Goal: Communication & Community: Answer question/provide support

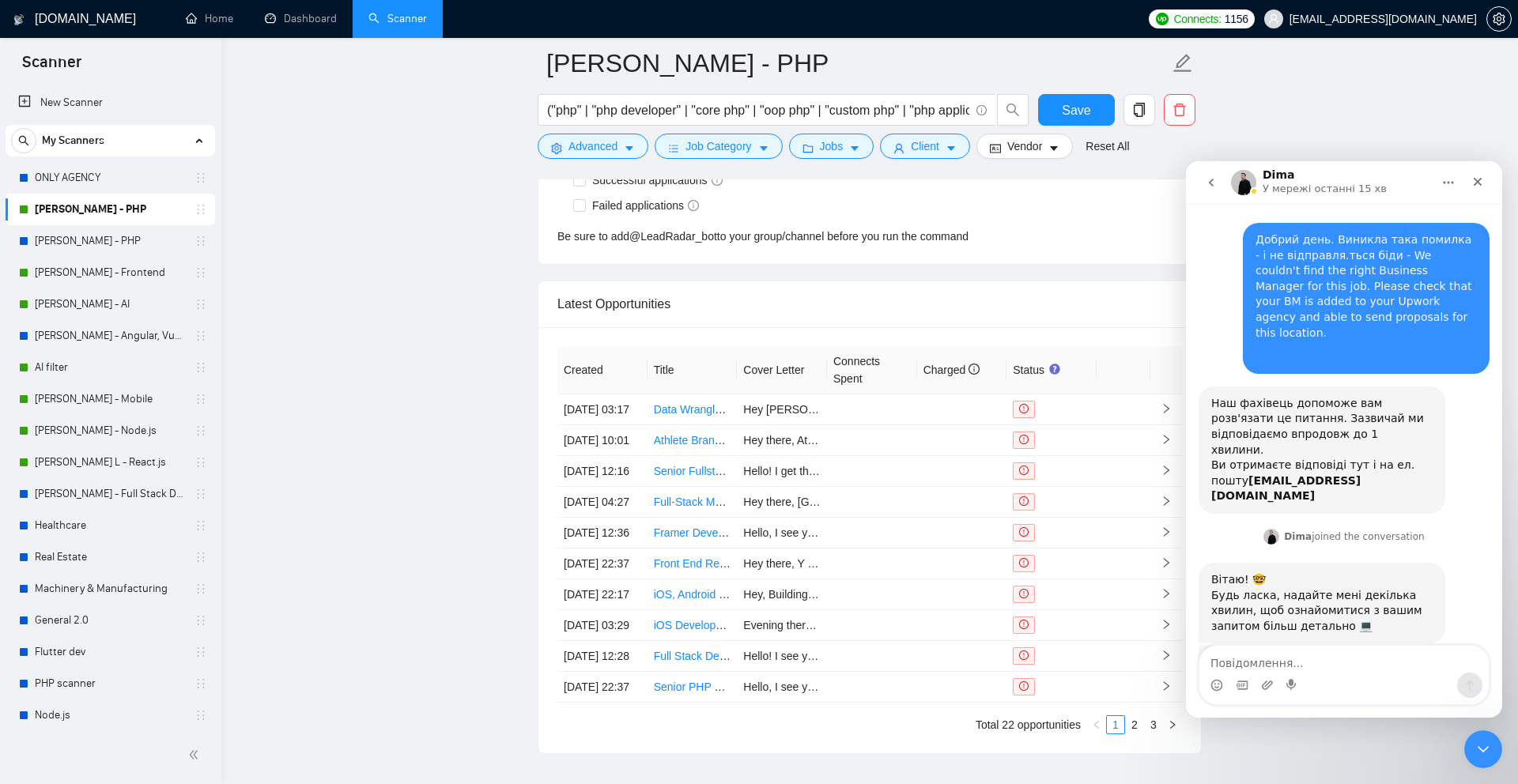
scroll to position [965, 0]
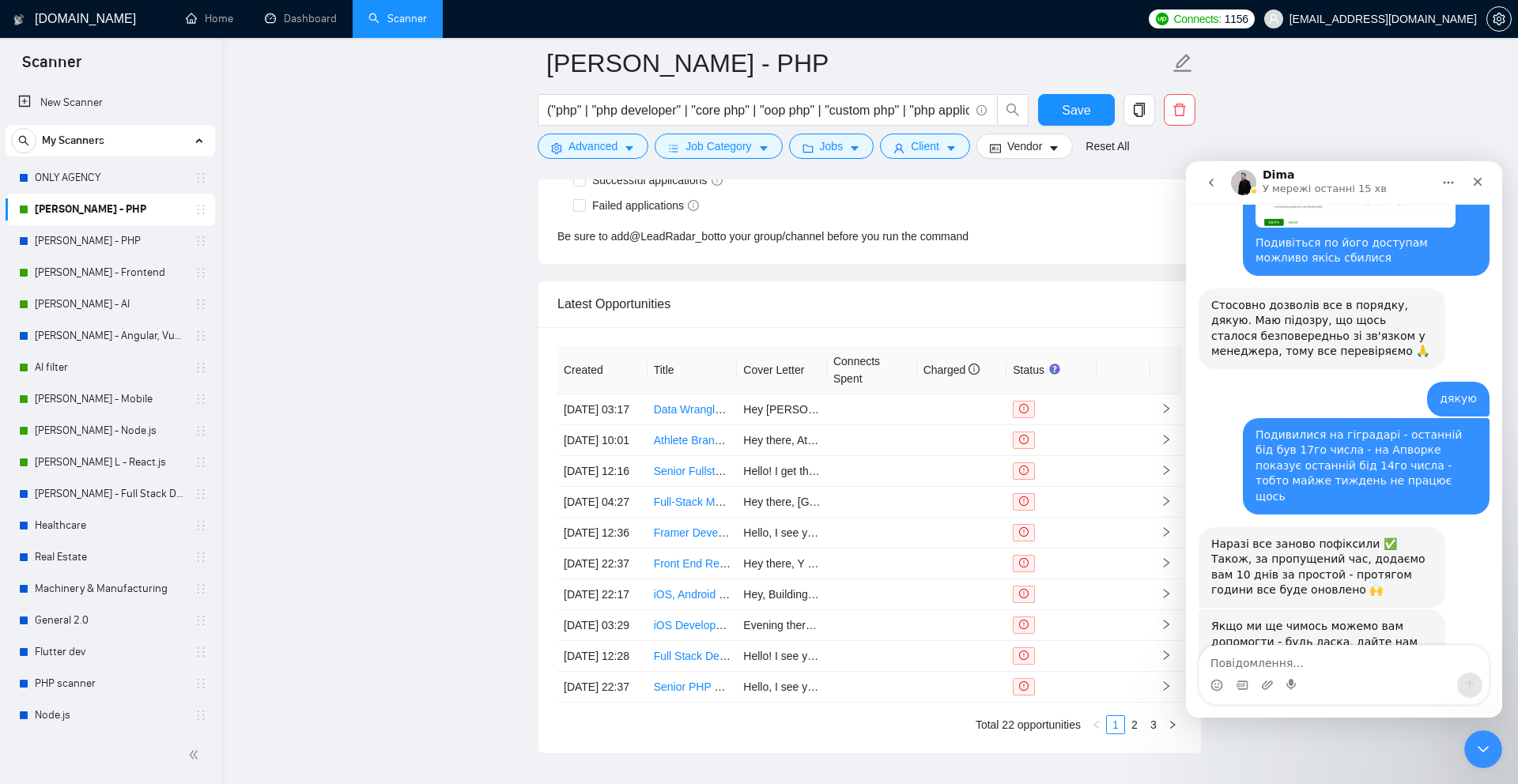
click at [1288, 662] on textarea "Повідомлення..." at bounding box center [1343, 659] width 289 height 27
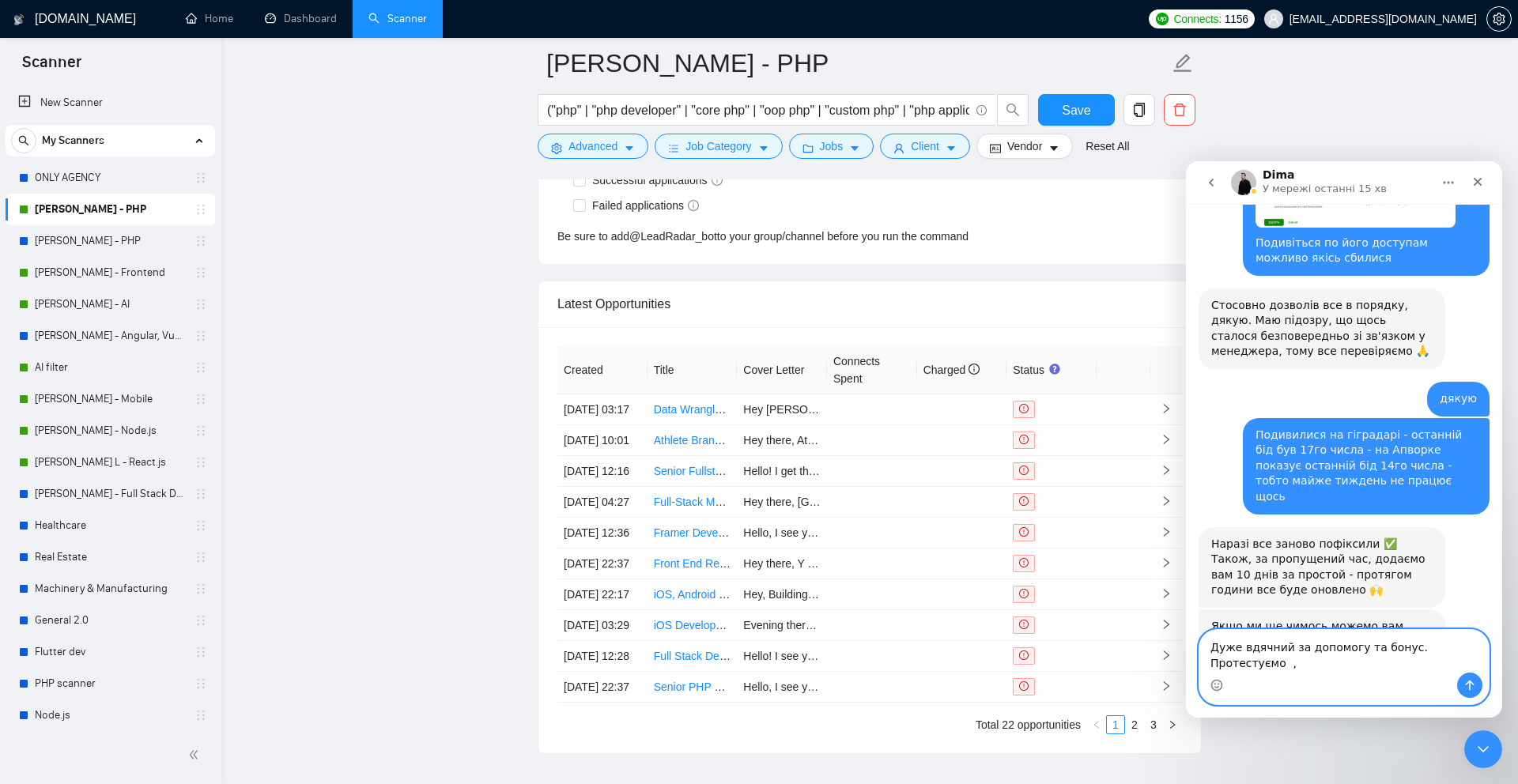
scroll to position [981, 0]
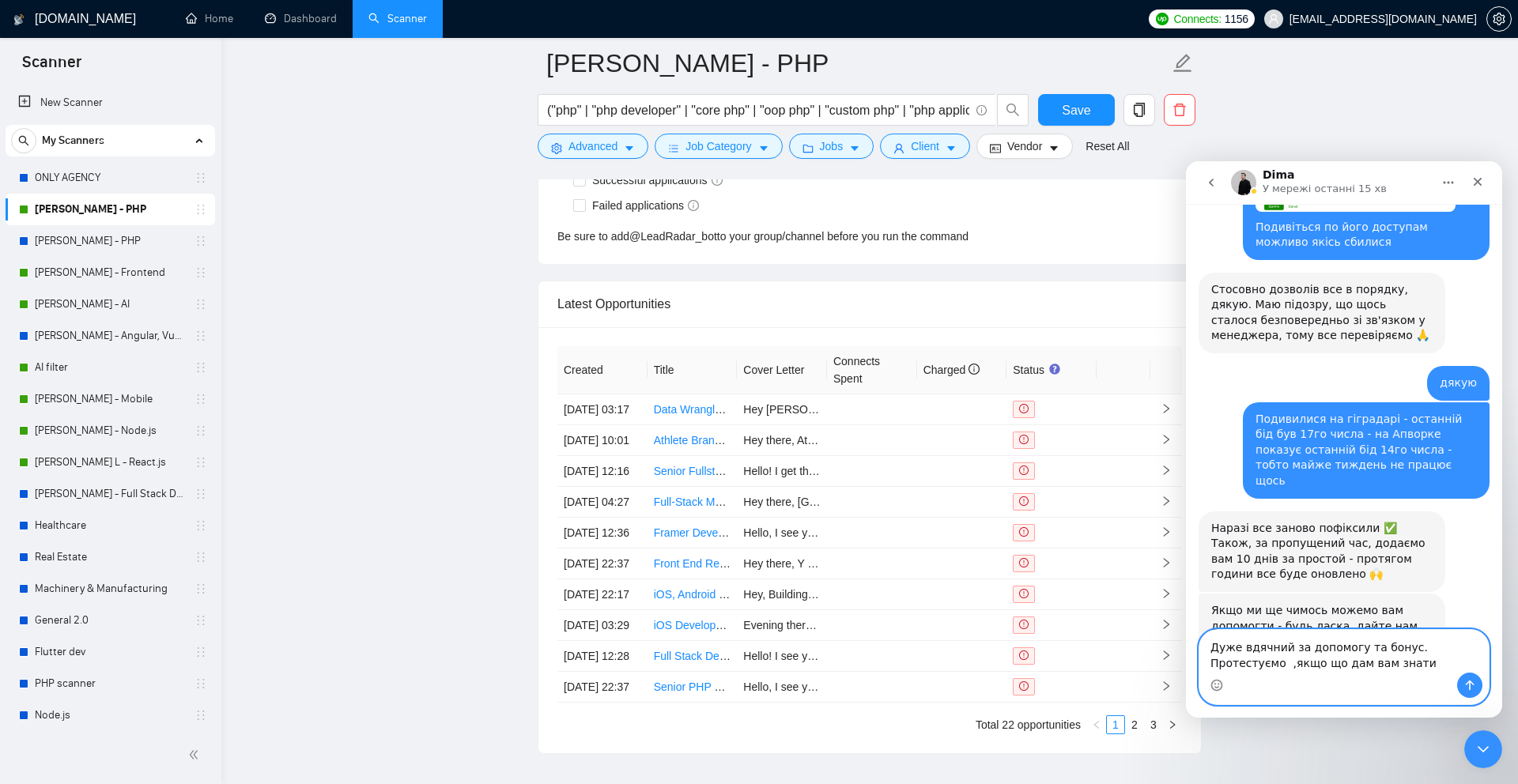
type textarea "Дуже вдячний за допомогу та бонус. Протестуємо ,якщо що дам вам знати"
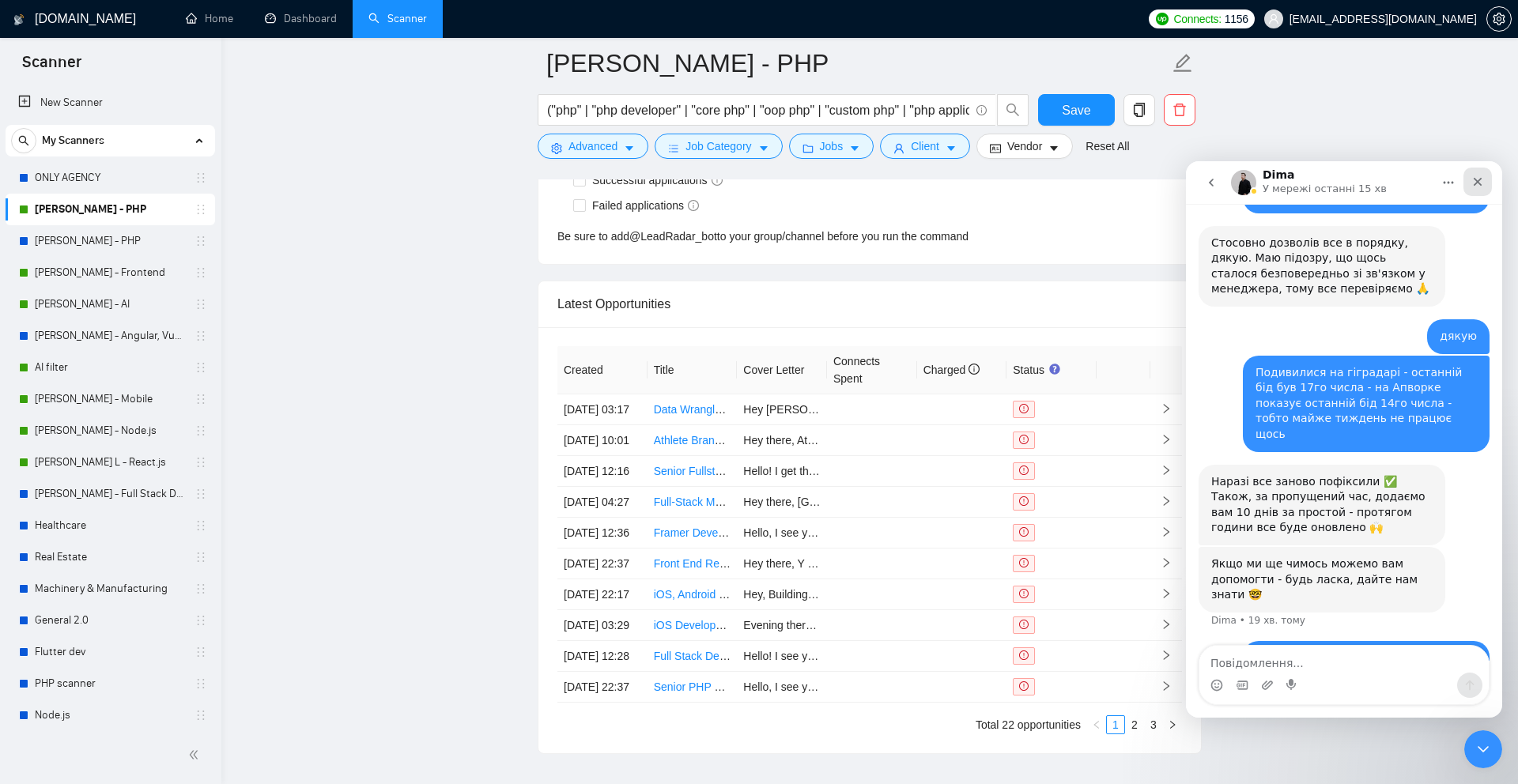
click at [1477, 182] on icon "Закрити" at bounding box center [1477, 181] width 12 height 12
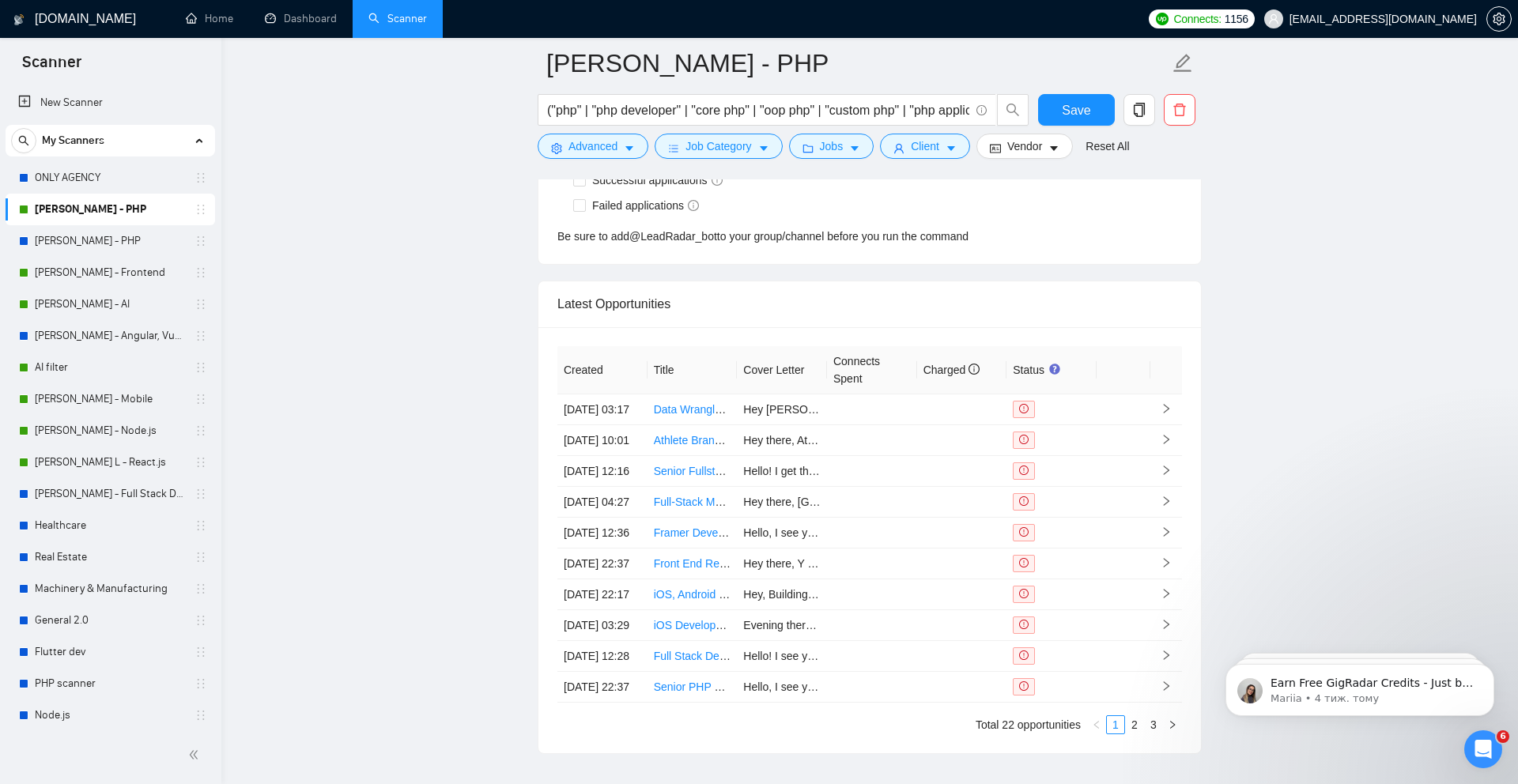
scroll to position [0, 0]
click at [296, 22] on link "Dashboard" at bounding box center [301, 18] width 72 height 13
